Goal: Communication & Community: Answer question/provide support

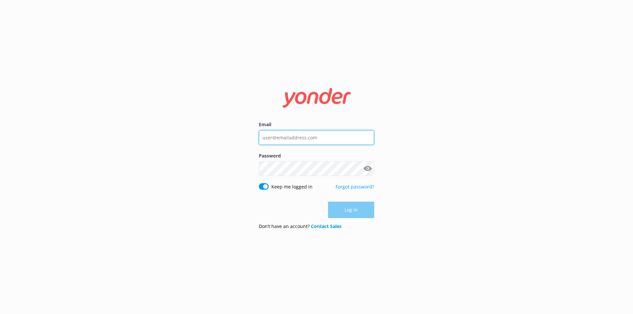
type input "[PERSON_NAME][EMAIL_ADDRESS][PERSON_NAME][DOMAIN_NAME]"
click at [353, 209] on div "Log in" at bounding box center [316, 210] width 115 height 16
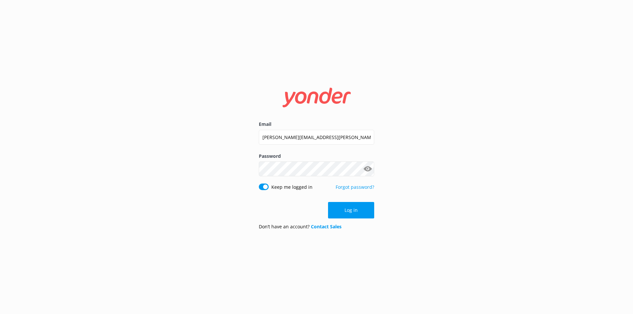
click at [353, 209] on button "Log in" at bounding box center [351, 210] width 46 height 16
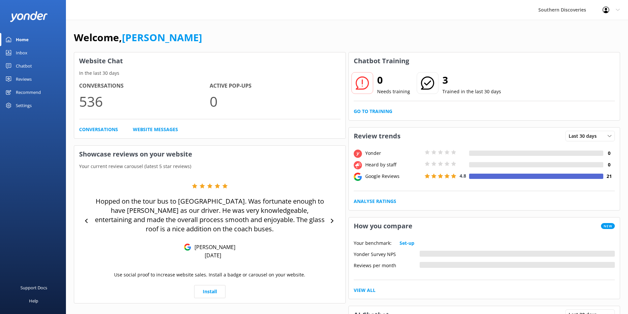
click at [26, 62] on div "Chatbot" at bounding box center [24, 65] width 16 height 13
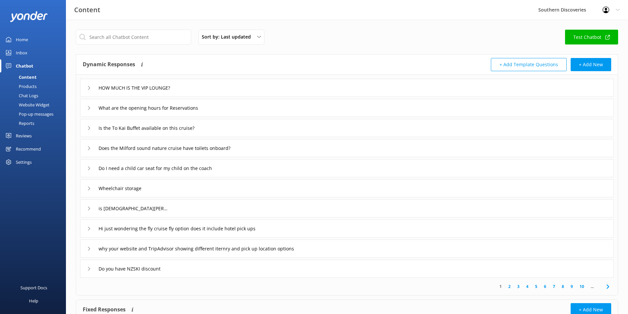
click at [27, 53] on div "Inbox" at bounding box center [22, 52] width 12 height 13
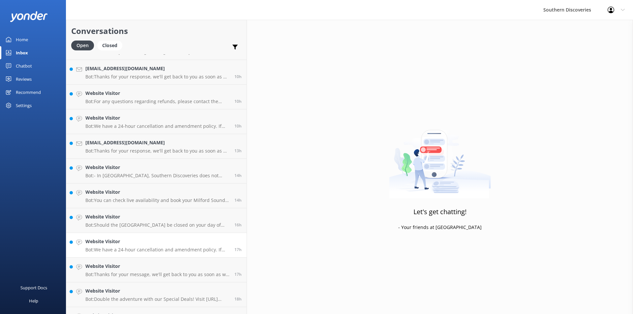
scroll to position [210, 0]
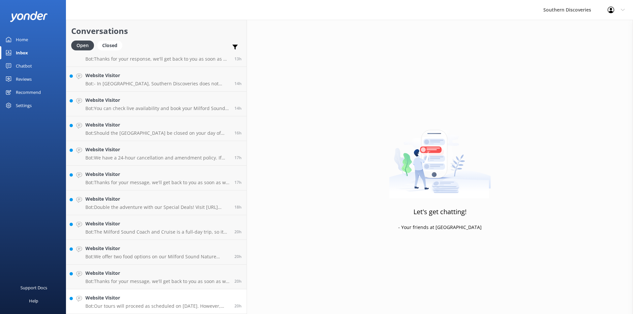
click at [131, 304] on p "Bot: Our tours will proceed as scheduled on [DATE]. However, please be aware th…" at bounding box center [157, 306] width 144 height 6
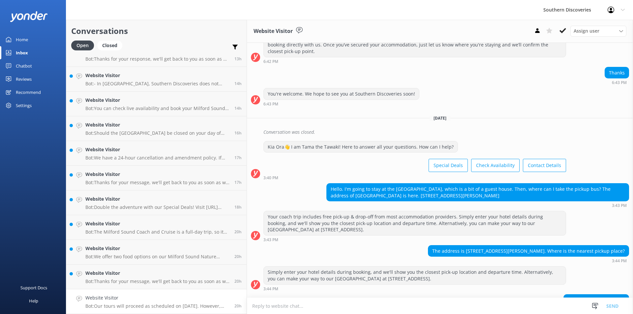
scroll to position [130, 0]
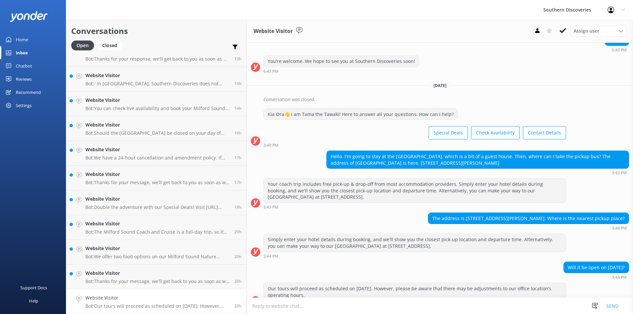
click at [479, 246] on div "Simply enter your hotel details during booking, and we'll show you the closest …" at bounding box center [440, 248] width 386 height 28
click at [562, 30] on icon at bounding box center [563, 30] width 7 height 7
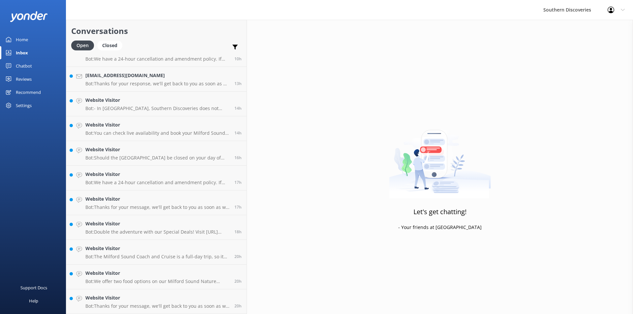
scroll to position [185, 0]
click at [116, 302] on div "Website Visitor Bot: Thanks for your message, we'll get back to you as soon as …" at bounding box center [157, 302] width 144 height 15
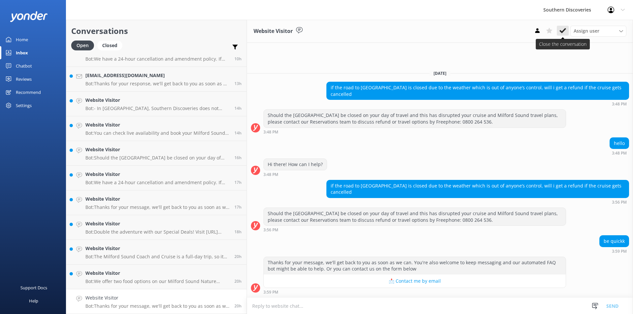
click at [563, 30] on icon at bounding box center [563, 30] width 7 height 7
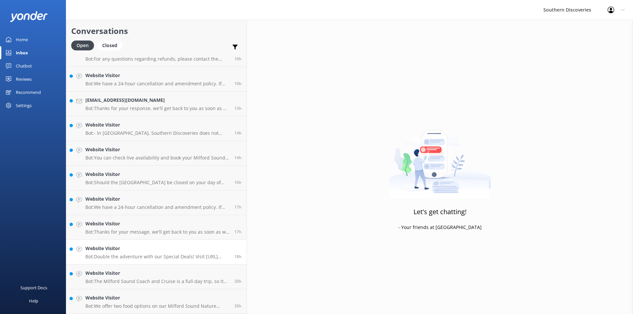
scroll to position [161, 0]
click at [111, 305] on p "Bot: We offer two food options on our Milford Sound Nature Cruise: - 'To Kai' B…" at bounding box center [157, 306] width 144 height 6
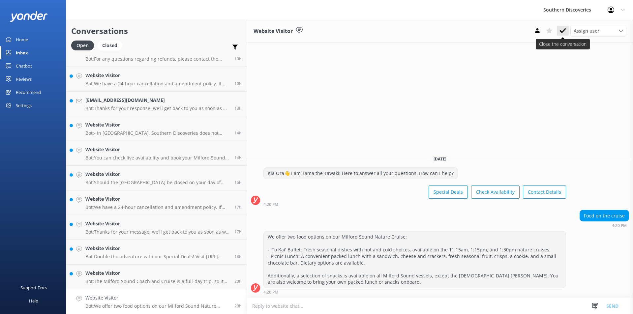
click at [568, 31] on button at bounding box center [563, 31] width 12 height 10
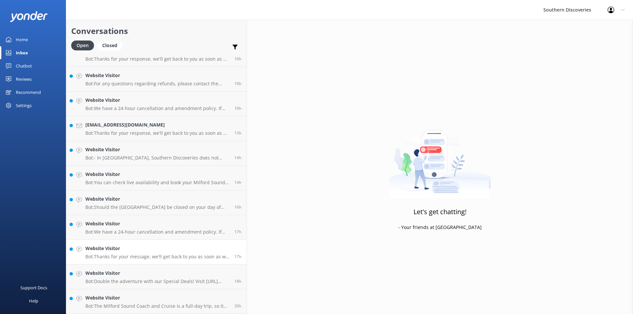
scroll to position [136, 0]
click at [109, 299] on h4 "Website Visitor" at bounding box center [157, 298] width 144 height 7
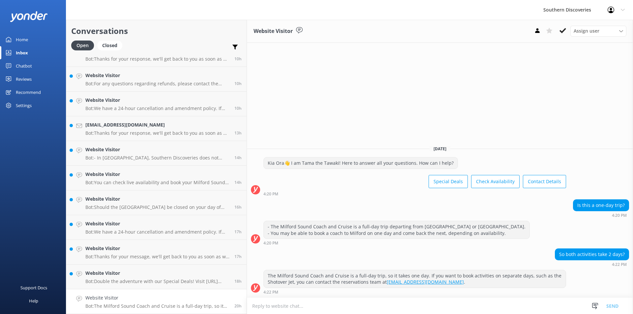
click at [512, 101] on div "Website Visitor Assign user [PERSON_NAME] [PERSON_NAME] [PERSON_NAME] [PERSON_N…" at bounding box center [440, 167] width 386 height 295
click at [565, 30] on use at bounding box center [563, 30] width 7 height 5
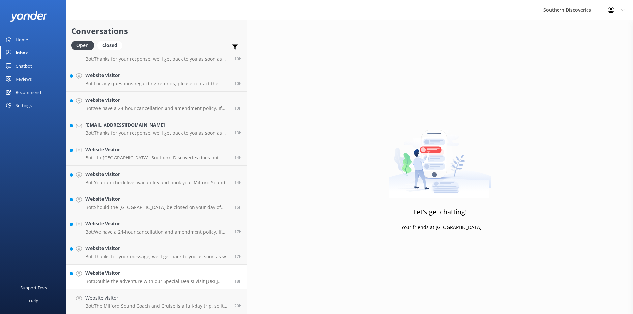
scroll to position [111, 0]
click at [119, 304] on p "Bot: Double the adventure with our Special Deals! Visit [URL][DOMAIN_NAME]." at bounding box center [157, 306] width 144 height 6
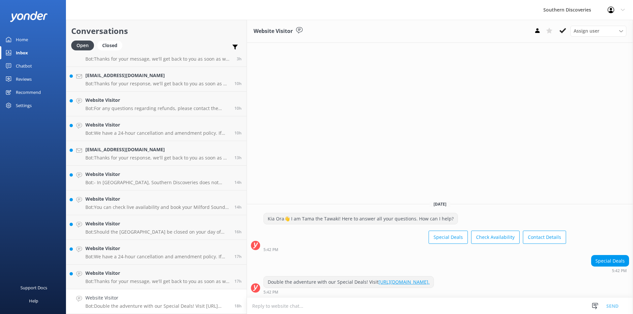
drag, startPoint x: 561, startPoint y: 29, endPoint x: 558, endPoint y: 31, distance: 4.3
click at [562, 29] on icon at bounding box center [563, 30] width 7 height 7
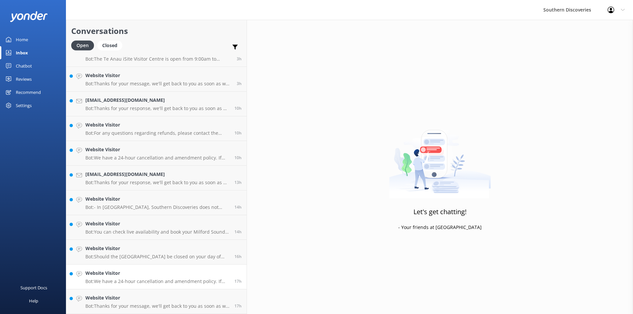
scroll to position [86, 0]
click at [118, 301] on h4 "Website Visitor" at bounding box center [157, 298] width 144 height 7
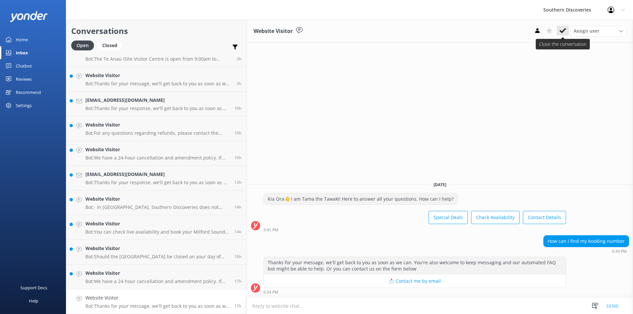
click at [564, 29] on icon at bounding box center [563, 30] width 7 height 7
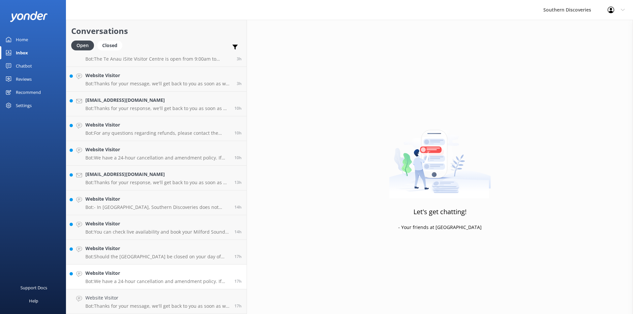
scroll to position [62, 0]
click at [128, 296] on h4 "Website Visitor" at bounding box center [157, 298] width 144 height 7
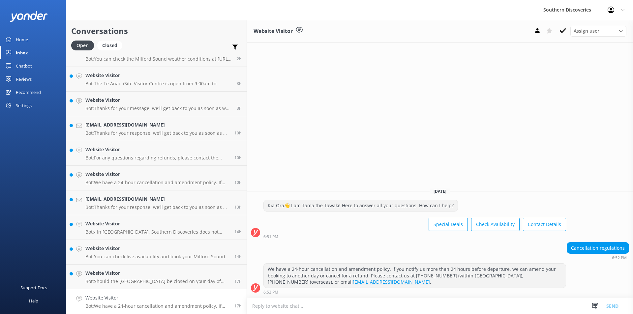
click at [487, 103] on div "Website Visitor Assign user [PERSON_NAME] [PERSON_NAME] [PERSON_NAME] [PERSON_N…" at bounding box center [440, 167] width 386 height 295
click at [562, 31] on icon at bounding box center [563, 30] width 7 height 7
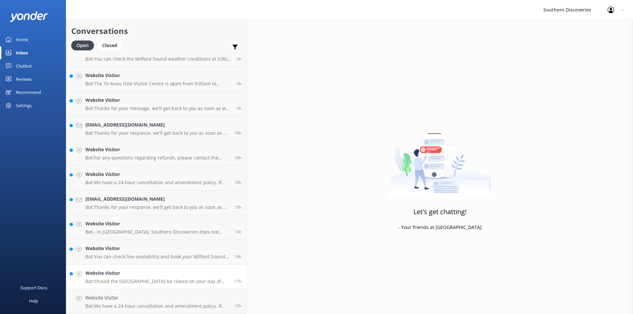
scroll to position [37, 0]
click at [120, 306] on p "Bot: Should the [GEOGRAPHIC_DATA] be closed on your day of travel and this has …" at bounding box center [157, 306] width 144 height 6
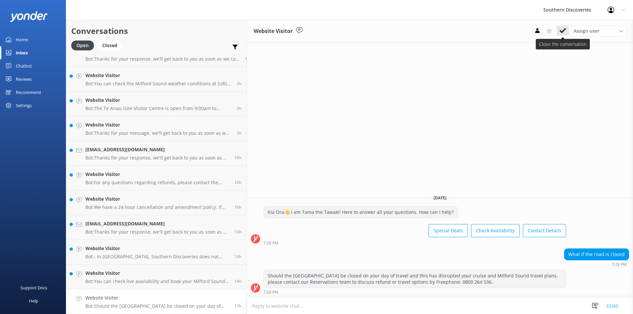
click at [561, 29] on icon at bounding box center [563, 30] width 7 height 7
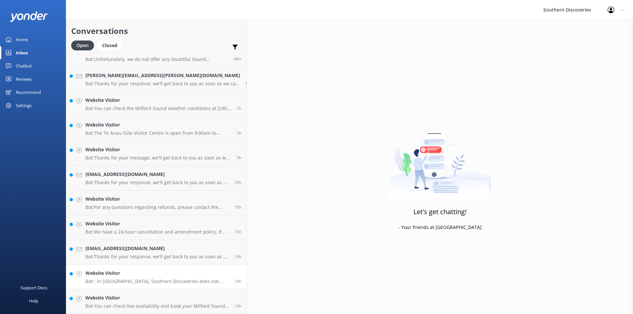
scroll to position [12, 0]
click at [122, 305] on p "Bot: You can check live availability and book your Milford Sound adventure on o…" at bounding box center [157, 306] width 144 height 6
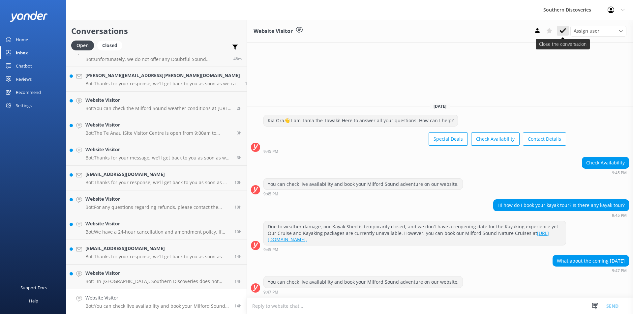
click at [563, 32] on use at bounding box center [563, 30] width 7 height 5
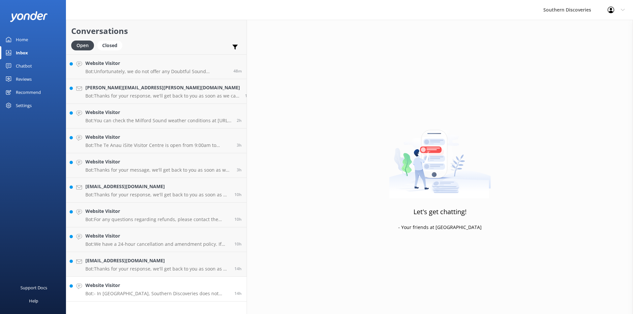
click at [136, 296] on p "Bot: - In [GEOGRAPHIC_DATA], Southern Discoveries does not offer customer parki…" at bounding box center [157, 294] width 144 height 6
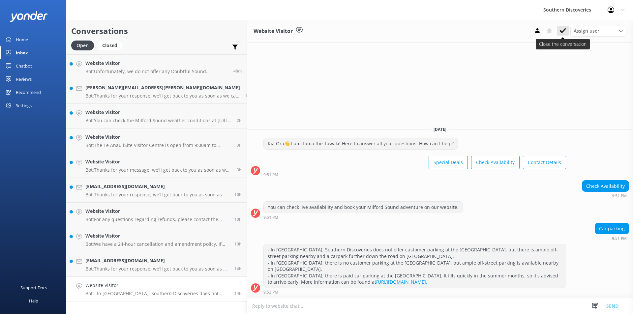
click at [566, 32] on icon at bounding box center [563, 30] width 7 height 7
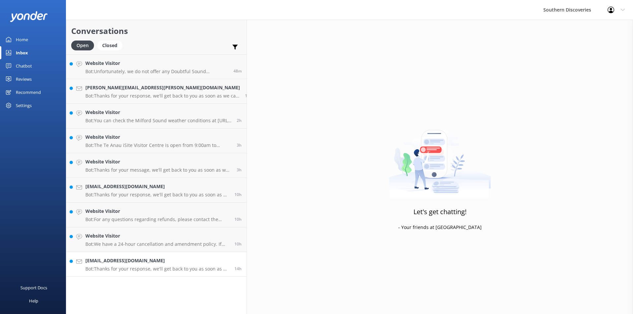
click at [136, 273] on link "[EMAIL_ADDRESS][DOMAIN_NAME] Bot: Thanks for your response, we'll get back to y…" at bounding box center [156, 264] width 180 height 25
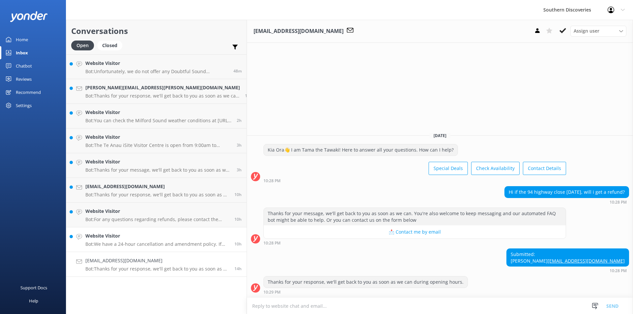
click at [142, 243] on p "Bot: We have a 24-hour cancellation and amendment policy. If you notify us more…" at bounding box center [157, 244] width 144 height 6
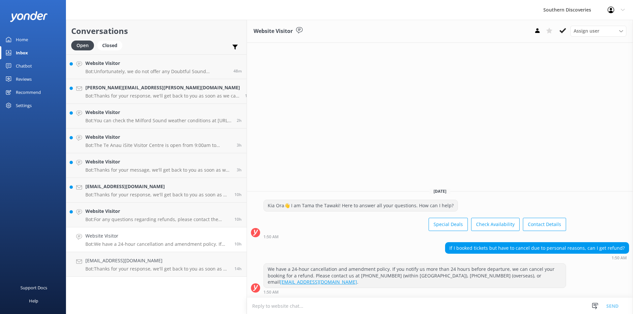
click at [535, 121] on div "Website Visitor Assign user [PERSON_NAME] [PERSON_NAME] [PERSON_NAME] [PERSON_N…" at bounding box center [440, 167] width 386 height 295
click at [564, 30] on icon at bounding box center [563, 30] width 7 height 7
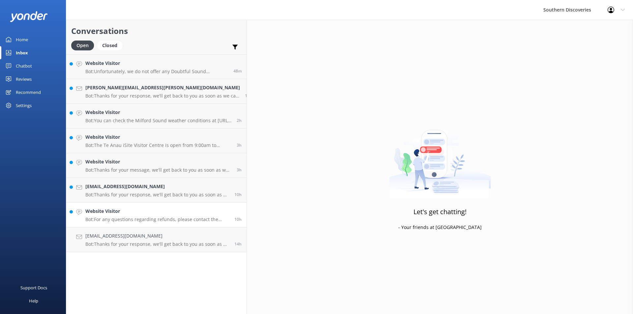
click at [153, 222] on p "Bot: For any questions regarding refunds, please contact the Southern Discoveri…" at bounding box center [157, 220] width 144 height 6
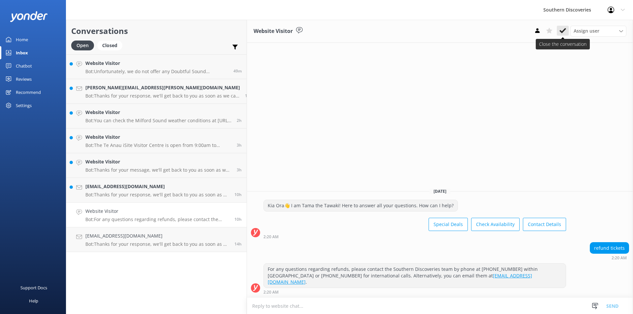
click at [564, 31] on use at bounding box center [563, 30] width 7 height 5
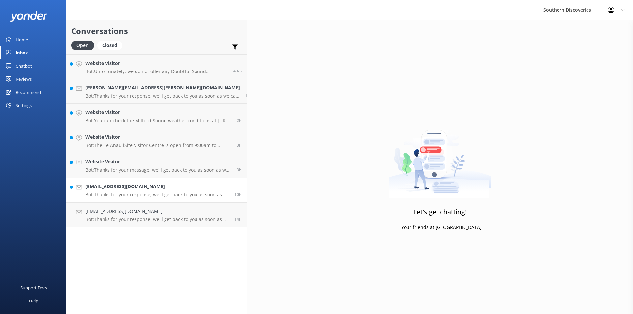
click at [119, 186] on h4 "[EMAIL_ADDRESS][DOMAIN_NAME]" at bounding box center [157, 186] width 144 height 7
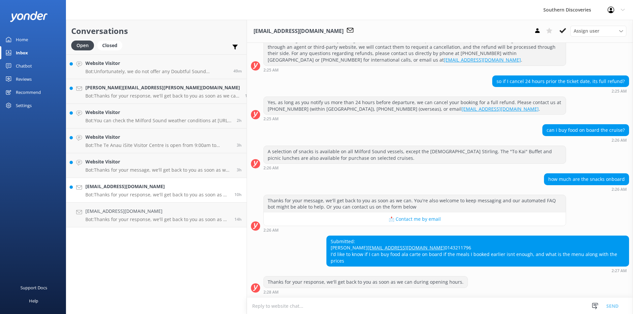
scroll to position [95, 0]
click at [129, 168] on p "Bot: Thanks for your message, we'll get back to you as soon as we can. You're a…" at bounding box center [158, 170] width 146 height 6
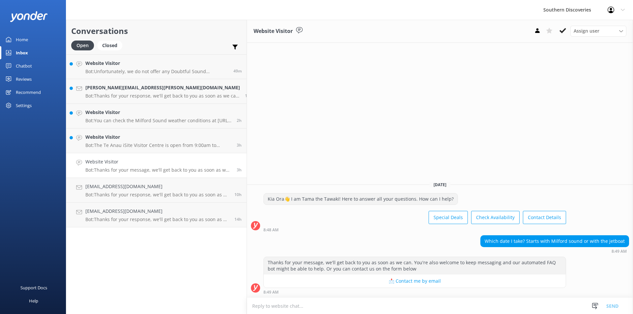
click at [416, 149] on div "Website Visitor Assign user [PERSON_NAME] [PERSON_NAME] [PERSON_NAME] [PERSON_N…" at bounding box center [440, 167] width 386 height 295
click at [423, 128] on div "Website Visitor Assign user [PERSON_NAME] [PERSON_NAME] [PERSON_NAME] [PERSON_N…" at bounding box center [440, 167] width 386 height 295
click at [565, 30] on use at bounding box center [563, 30] width 7 height 5
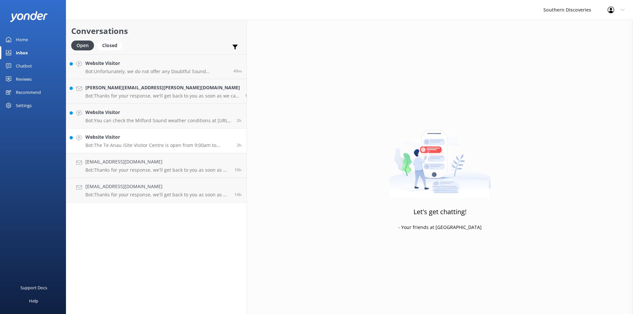
click at [161, 144] on p "Bot: The Te Anau iSite Visitor Centre is open from 9:00am to 5:00pm in winter, …" at bounding box center [158, 146] width 146 height 6
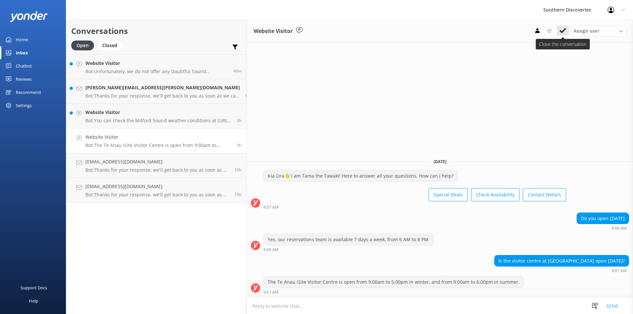
click at [566, 28] on icon at bounding box center [563, 30] width 7 height 7
click at [118, 118] on p "Bot: You can check the Milford Sound weather conditions at [URL][DOMAIN_NAME]. …" at bounding box center [158, 121] width 146 height 6
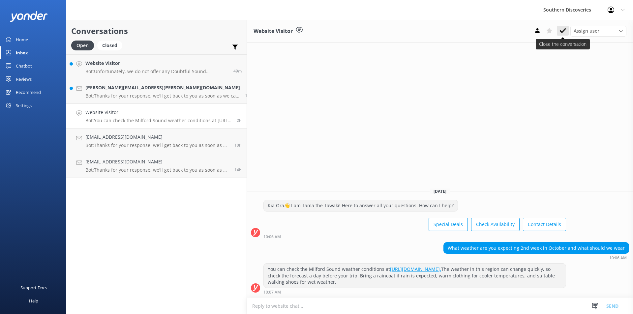
click at [564, 32] on icon at bounding box center [563, 30] width 7 height 7
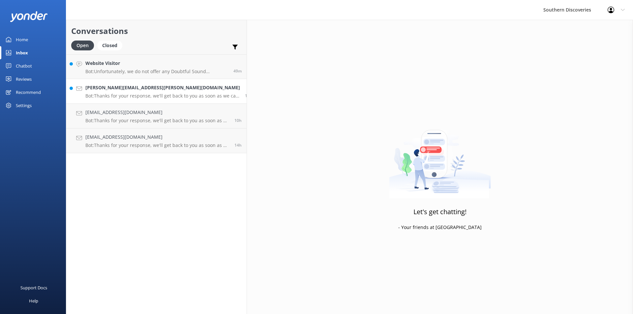
click at [123, 85] on h4 "[PERSON_NAME][EMAIL_ADDRESS][PERSON_NAME][DOMAIN_NAME]" at bounding box center [162, 87] width 155 height 7
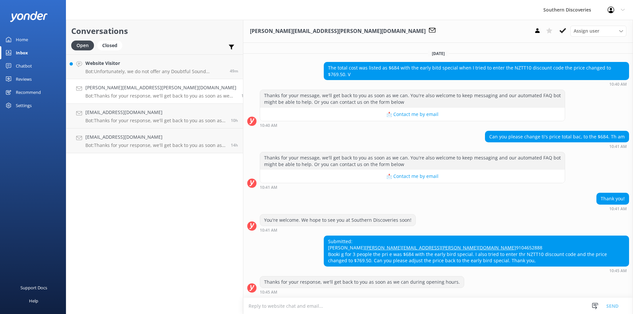
scroll to position [510, 0]
click at [249, 258] on div "Submitted: [PERSON_NAME] [PERSON_NAME][EMAIL_ADDRESS][PERSON_NAME][DOMAIN_NAME]…" at bounding box center [438, 254] width 390 height 37
drag, startPoint x: 348, startPoint y: 241, endPoint x: 290, endPoint y: 243, distance: 58.4
click at [324, 243] on div "Submitted: [PERSON_NAME] [PERSON_NAME][EMAIL_ADDRESS][PERSON_NAME][DOMAIN_NAME]…" at bounding box center [476, 251] width 305 height 30
copy link "[PERSON_NAME][EMAIL_ADDRESS][PERSON_NAME][DOMAIN_NAME]"
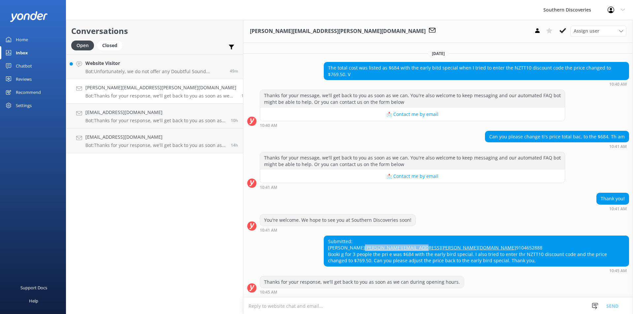
click at [246, 242] on div "Submitted: [PERSON_NAME] [PERSON_NAME][EMAIL_ADDRESS][PERSON_NAME][DOMAIN_NAME]…" at bounding box center [438, 254] width 390 height 37
click at [567, 28] on button at bounding box center [563, 31] width 12 height 10
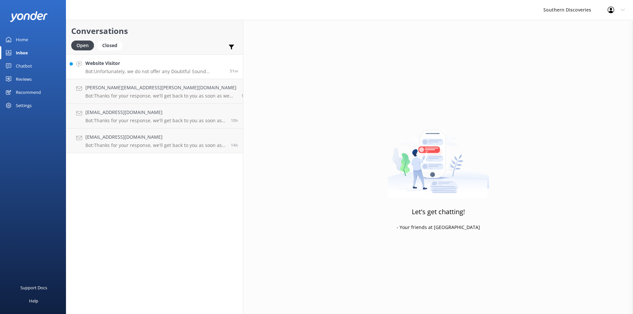
click at [121, 75] on link "Website Visitor Bot: Unfortunately, we do not offer any Doubtful Sound experien…" at bounding box center [154, 66] width 177 height 25
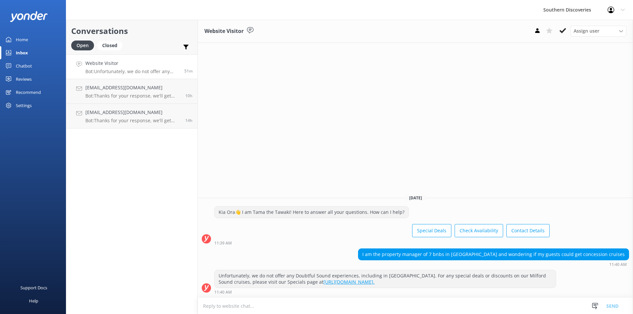
click at [410, 60] on div "Website Visitor Assign user [PERSON_NAME] [PERSON_NAME] [PERSON_NAME] [PERSON_N…" at bounding box center [415, 167] width 435 height 295
click at [565, 28] on icon at bounding box center [563, 30] width 7 height 7
click at [324, 104] on div "Website Visitor Assign user [PERSON_NAME] [PERSON_NAME] [PERSON_NAME] [PERSON_N…" at bounding box center [415, 167] width 435 height 295
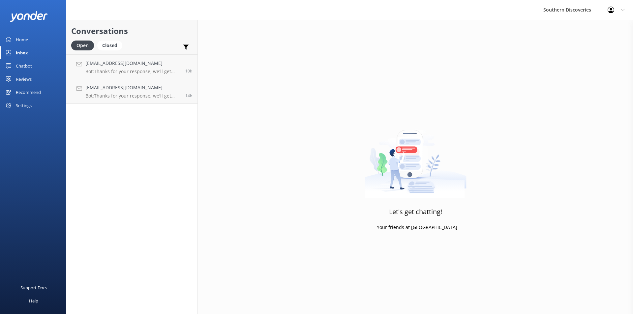
click at [116, 183] on div "Conversations Open Closed Important Assigned to me Unassigned [EMAIL_ADDRESS][D…" at bounding box center [132, 167] width 132 height 295
click at [156, 88] on h4 "[EMAIL_ADDRESS][DOMAIN_NAME]" at bounding box center [132, 87] width 95 height 7
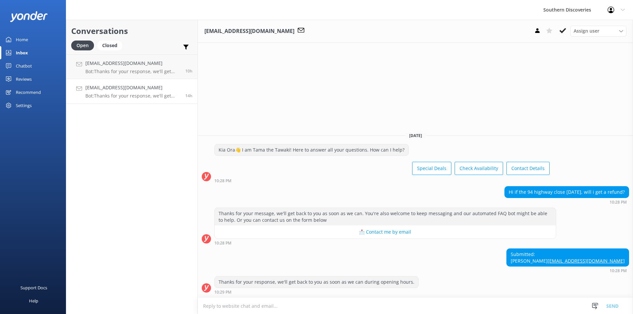
click at [319, 170] on div "Special Deals Check Availability Contact Details" at bounding box center [381, 169] width 335 height 18
click at [576, 98] on div "[EMAIL_ADDRESS][DOMAIN_NAME] Assign user [PERSON_NAME] [PERSON_NAME] [PERSON_NA…" at bounding box center [415, 167] width 435 height 295
click at [587, 117] on div "[EMAIL_ADDRESS][DOMAIN_NAME] Assign user [PERSON_NAME] [PERSON_NAME] [PERSON_NA…" at bounding box center [415, 167] width 435 height 295
click at [563, 30] on icon at bounding box center [563, 30] width 7 height 7
click at [156, 150] on div "Conversations Open Closed Important Assigned to me Unassigned [EMAIL_ADDRESS][D…" at bounding box center [132, 167] width 132 height 295
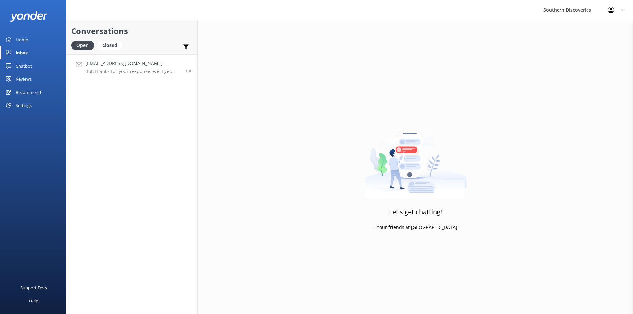
click at [123, 76] on link "[EMAIL_ADDRESS][DOMAIN_NAME] Bot: Thanks for your response, we'll get back to y…" at bounding box center [131, 66] width 131 height 25
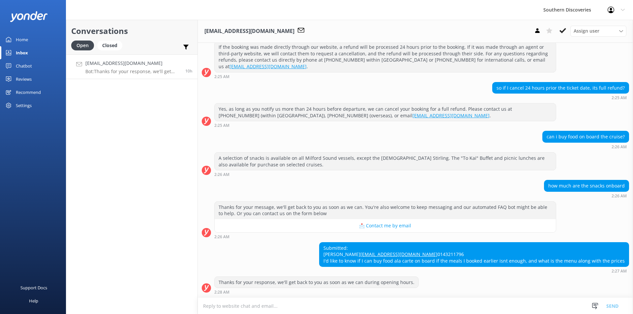
scroll to position [95, 0]
click at [127, 157] on div "Conversations Open Closed Important Assigned to me Unassigned [EMAIL_ADDRESS][D…" at bounding box center [132, 167] width 132 height 295
click at [118, 148] on div "Conversations Open Closed Important Assigned to me Unassigned [EMAIL_ADDRESS][D…" at bounding box center [132, 167] width 132 height 295
click at [140, 140] on div "Conversations Open Closed Important Assigned to me Unassigned [EMAIL_ADDRESS][D…" at bounding box center [132, 167] width 132 height 295
click at [81, 94] on div "Conversations Open Closed Important Assigned to me Unassigned [EMAIL_ADDRESS][D…" at bounding box center [132, 167] width 132 height 295
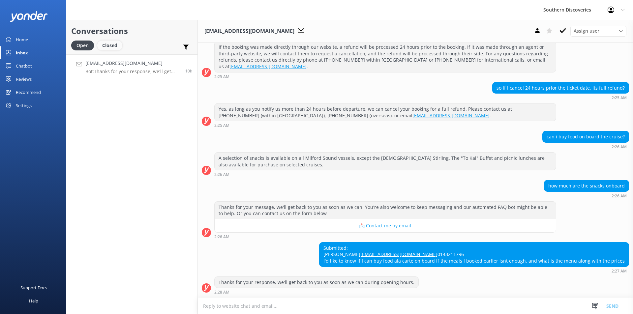
click at [111, 41] on div "Closed" at bounding box center [109, 46] width 25 height 10
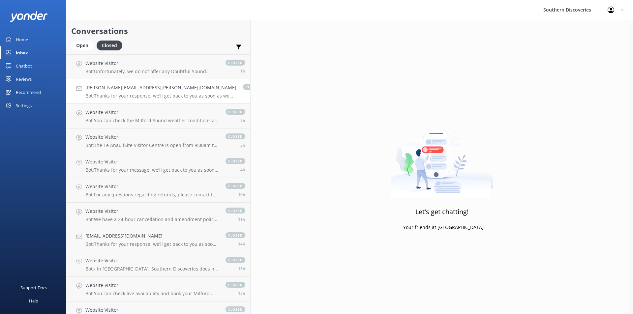
click at [111, 91] on h4 "[PERSON_NAME][EMAIL_ADDRESS][PERSON_NAME][DOMAIN_NAME]" at bounding box center [160, 87] width 151 height 7
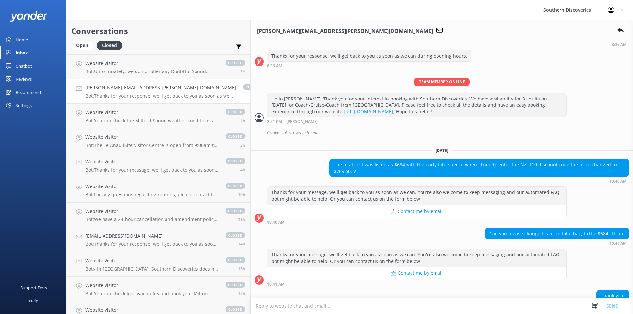
scroll to position [393, 0]
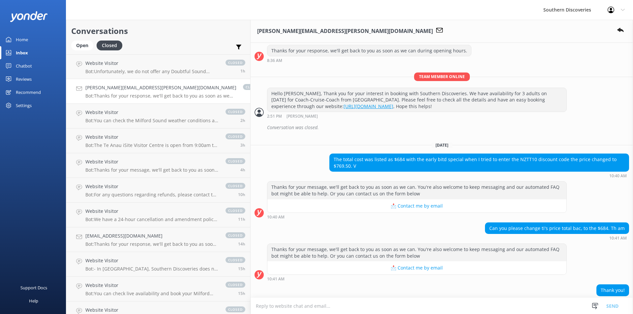
click at [274, 133] on div "Conversation was closed." at bounding box center [448, 127] width 362 height 11
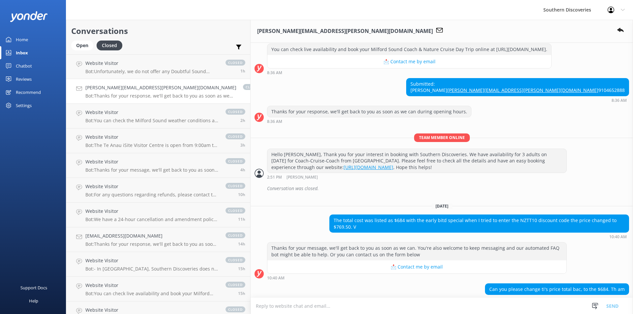
scroll to position [327, 0]
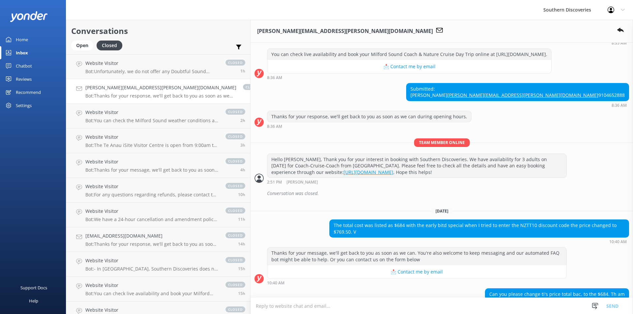
click at [274, 129] on div "8:36 AM" at bounding box center [369, 126] width 205 height 5
click at [333, 154] on div "[DATE] Hey there 👋 I am Skipper! Here to answer all your questions. How can I h…" at bounding box center [442, 93] width 383 height 754
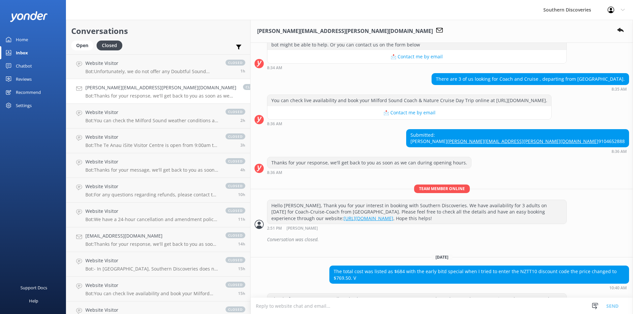
scroll to position [360, 0]
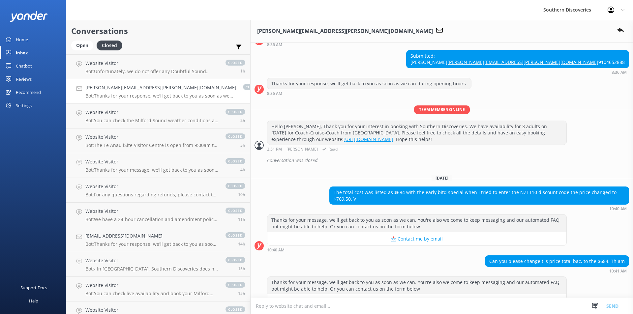
click at [574, 135] on div "Team member online Hello [PERSON_NAME], Thank you for your interest in booking …" at bounding box center [442, 130] width 383 height 49
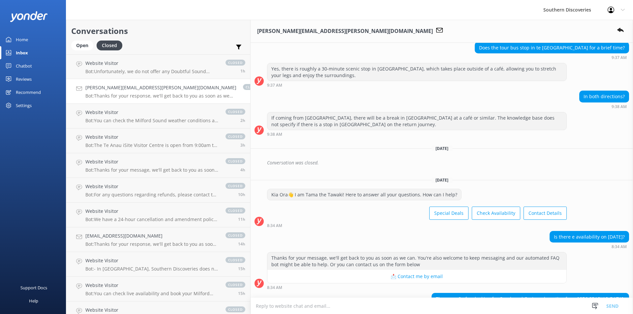
scroll to position [198, 0]
